Goal: Task Accomplishment & Management: Manage account settings

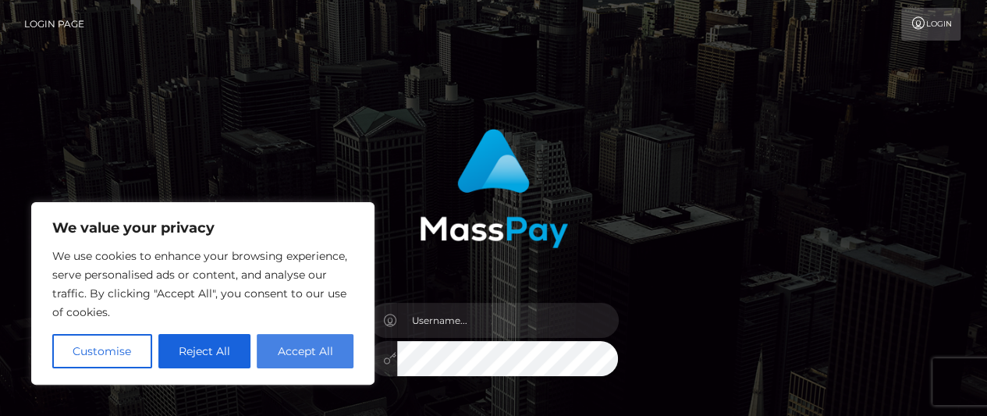
click at [279, 349] on button "Accept All" at bounding box center [305, 351] width 97 height 34
checkbox input "true"
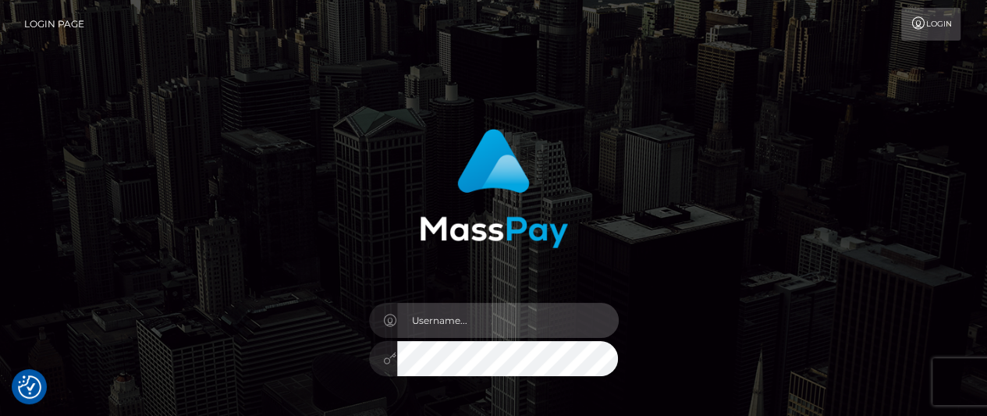
click at [428, 313] on input "text" at bounding box center [508, 320] width 222 height 35
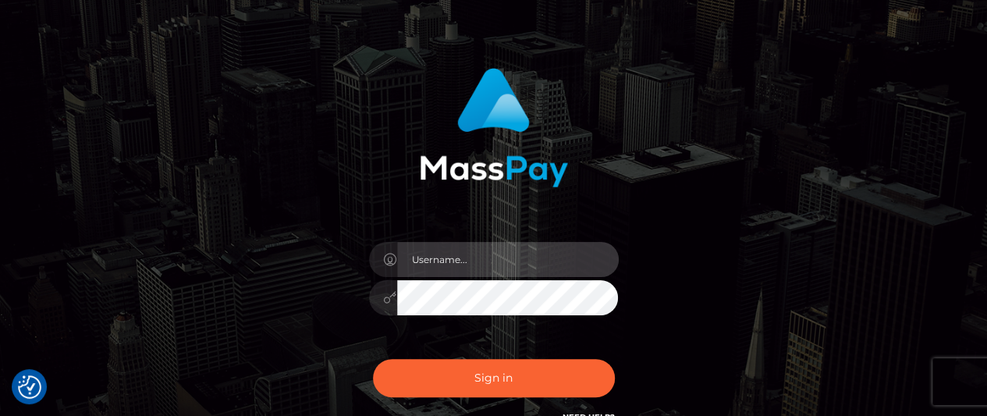
scroll to position [62, 0]
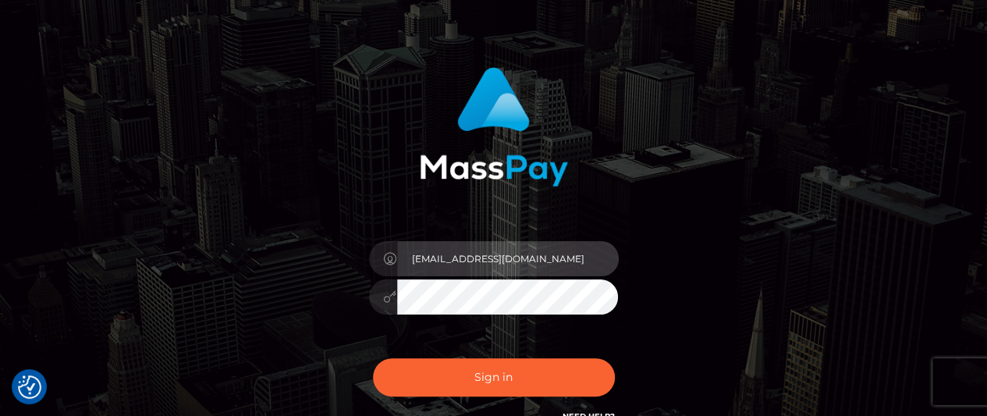
type input "11luisgomez4@gmail.com"
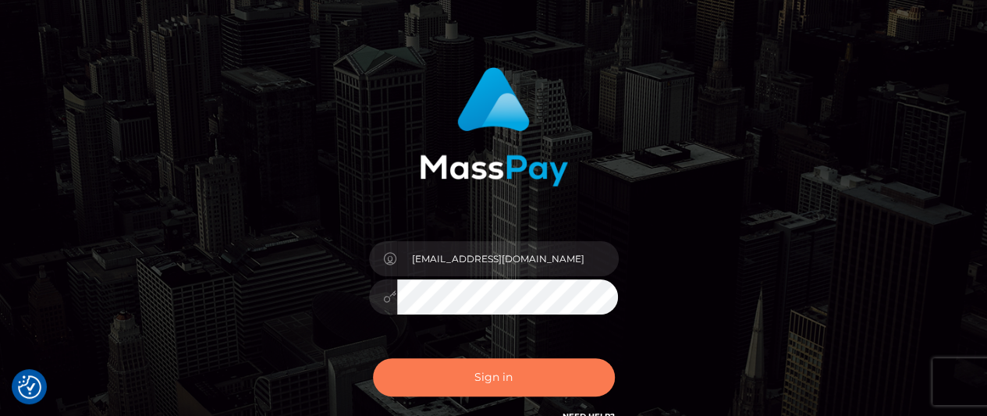
click at [468, 383] on button "Sign in" at bounding box center [494, 377] width 242 height 38
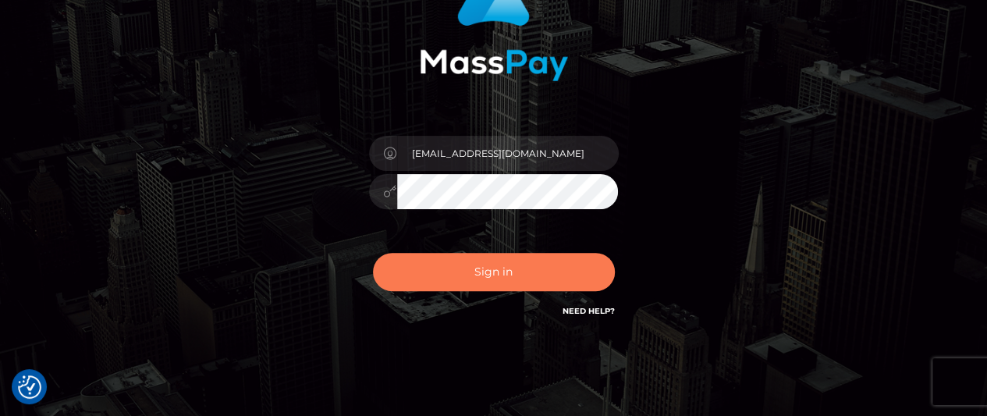
scroll to position [172, 0]
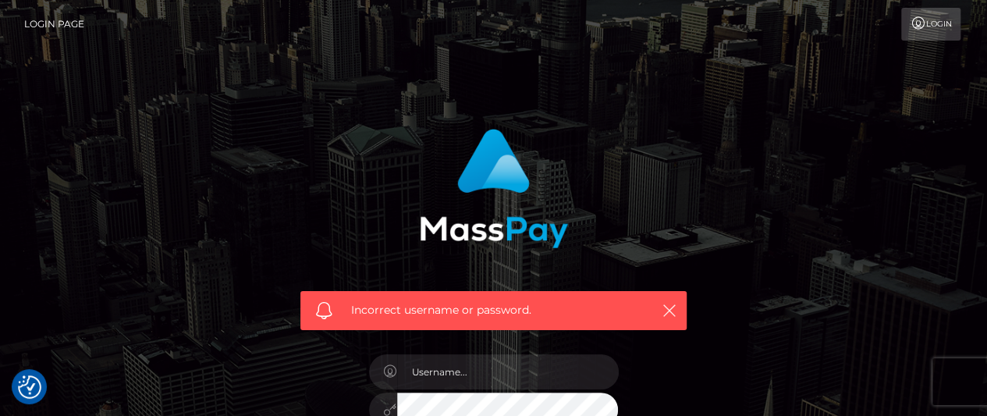
scroll to position [83, 0]
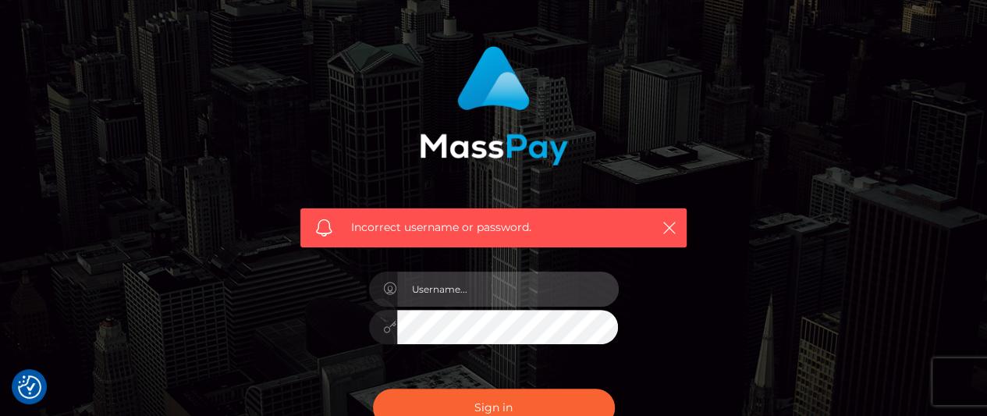
click at [459, 289] on input "text" at bounding box center [508, 289] width 222 height 35
type input "isellfeet12345"
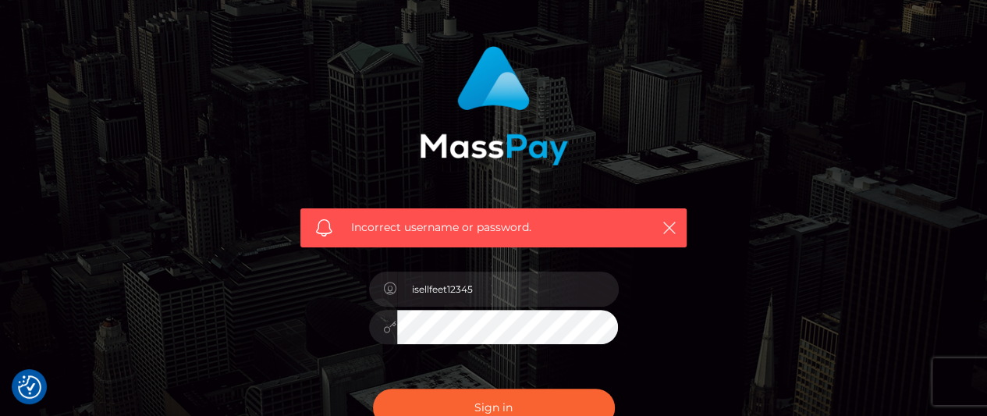
click at [373, 389] on button "Sign in" at bounding box center [494, 408] width 242 height 38
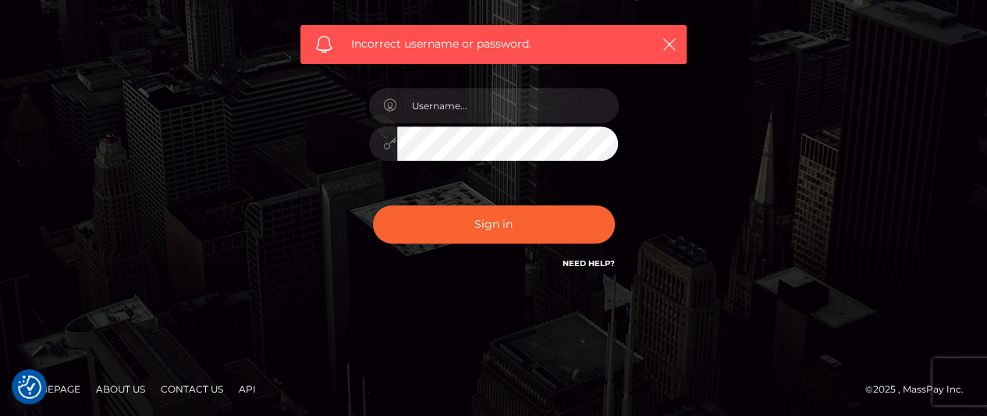
scroll to position [265, 0]
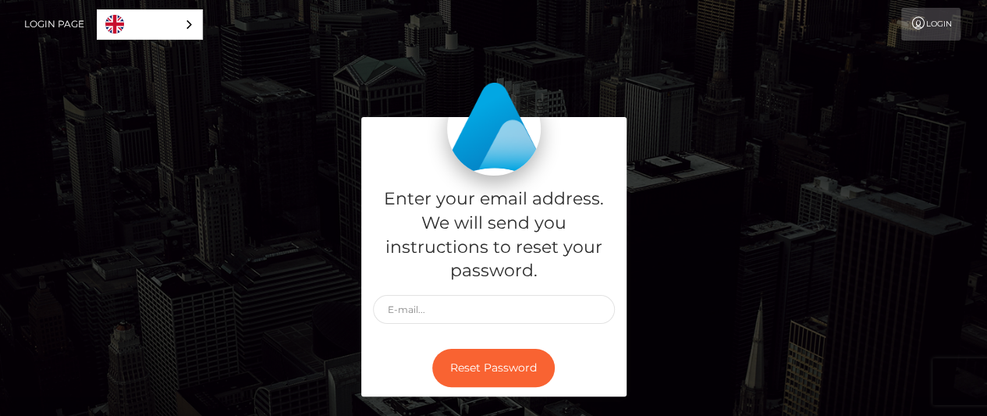
click at [252, 169] on div "Enter your email address. We will send you instructions to reset your password.…" at bounding box center [494, 264] width 890 height 295
